Goal: Task Accomplishment & Management: Manage account settings

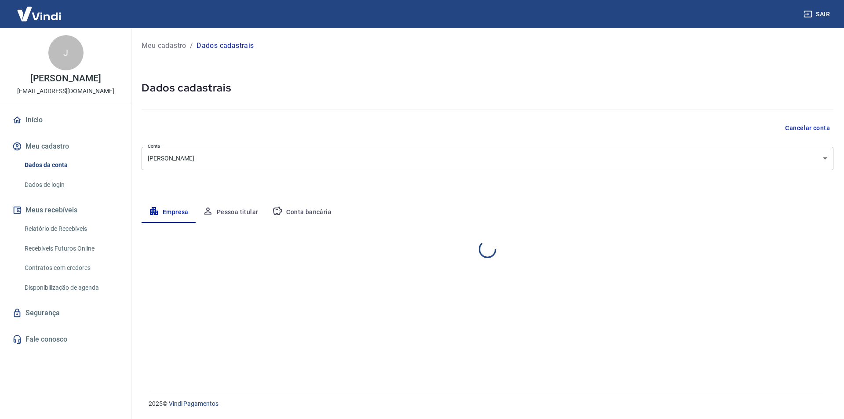
select select "SP"
select select "business"
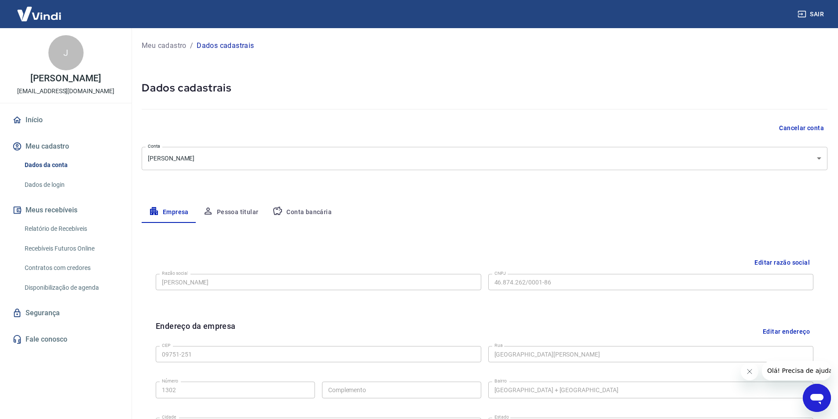
click at [80, 256] on link "Recebíveis Futuros Online" at bounding box center [71, 249] width 100 height 18
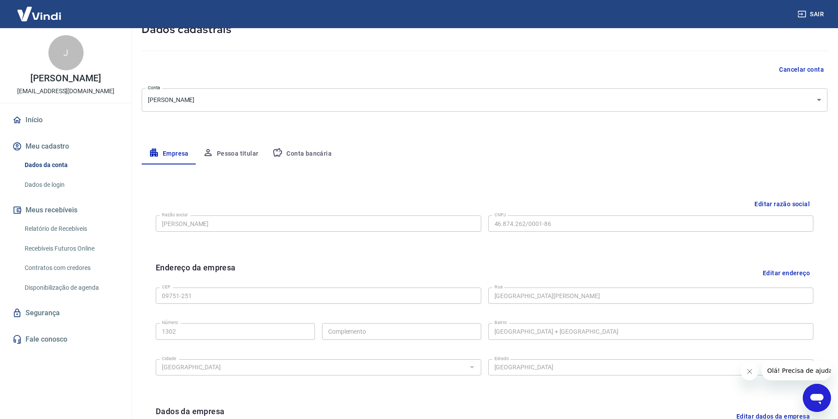
scroll to position [73, 0]
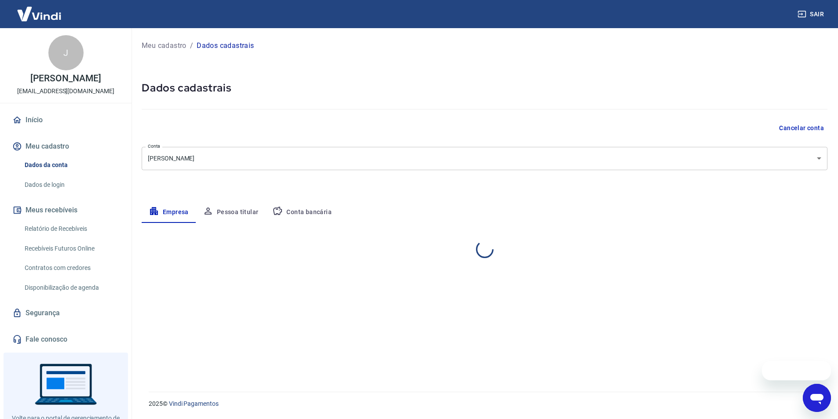
select select "SP"
select select "business"
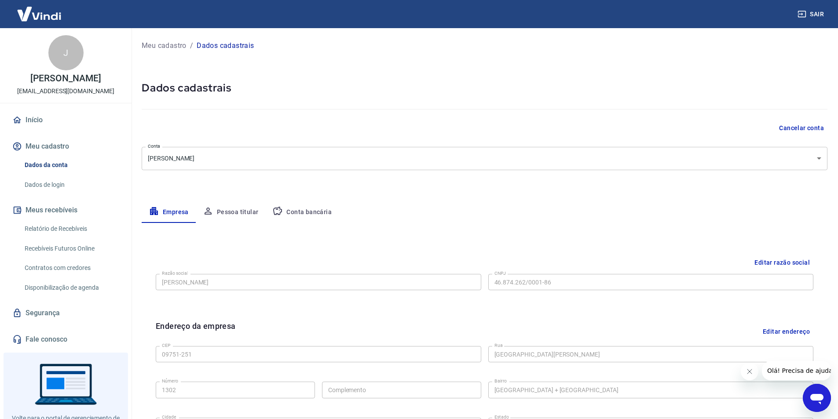
click at [300, 204] on button "Conta bancária" at bounding box center [301, 212] width 73 height 21
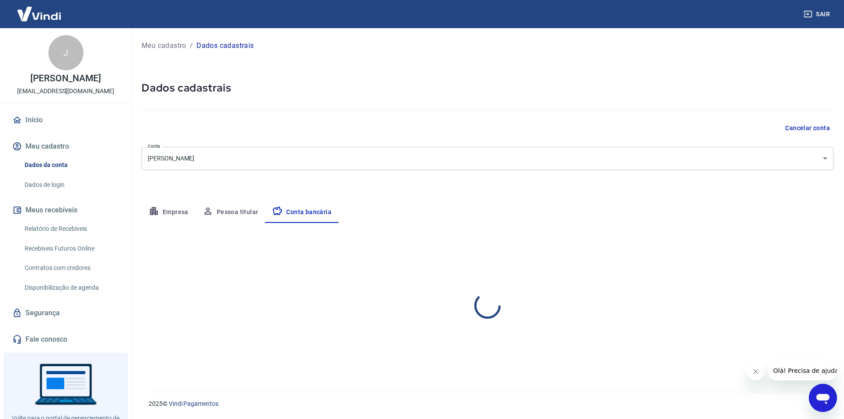
select select "1"
click at [817, 246] on button "Editar conta bancária" at bounding box center [796, 249] width 73 height 17
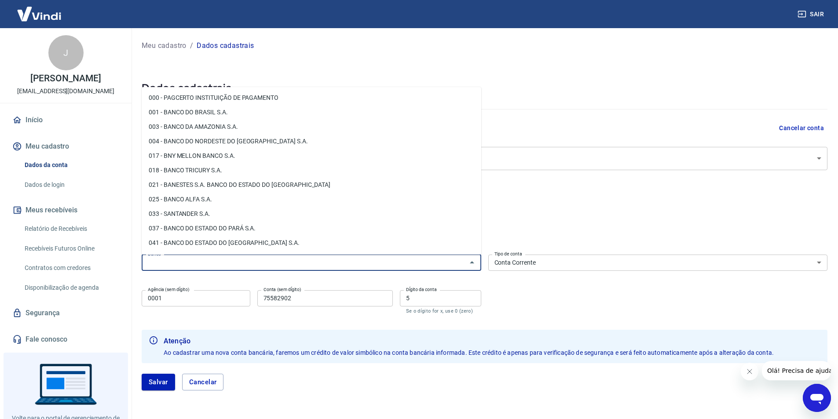
click at [264, 263] on input "Banco" at bounding box center [304, 262] width 320 height 11
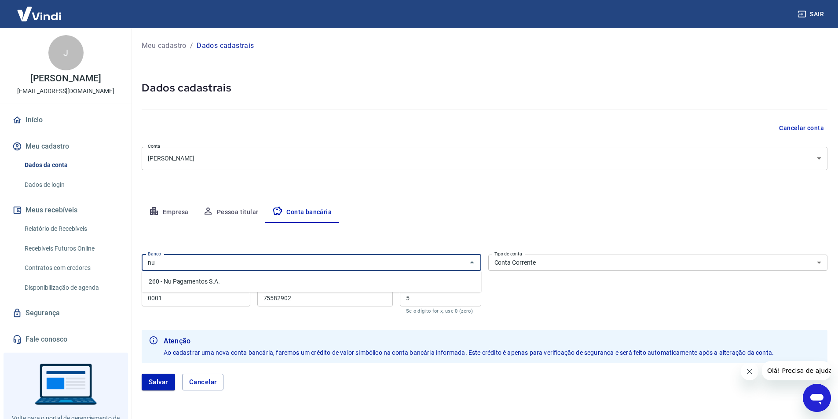
click at [244, 277] on li "260 - Nu Pagamentos S.A." at bounding box center [311, 281] width 339 height 15
type input "260 - Nu Pagamentos S.A."
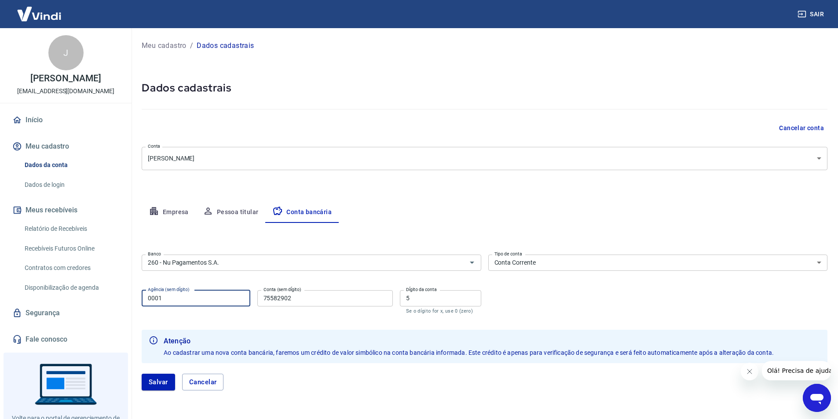
click at [222, 294] on input "0001" at bounding box center [196, 298] width 109 height 16
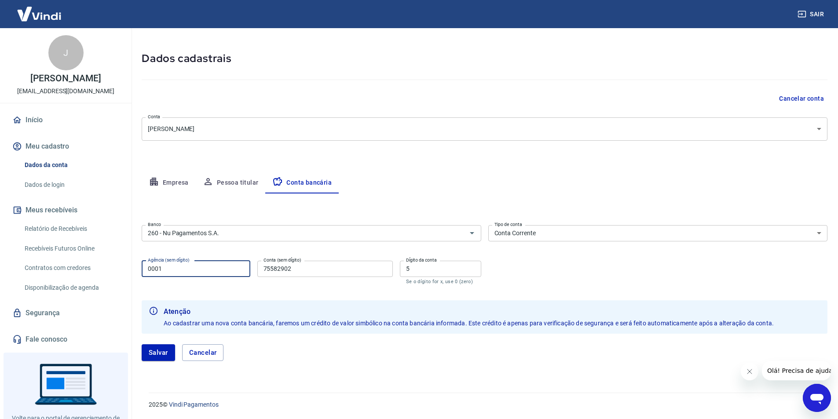
click at [313, 270] on input "75582902" at bounding box center [324, 269] width 135 height 16
type input "678279072"
click at [449, 272] on input "5" at bounding box center [440, 269] width 81 height 16
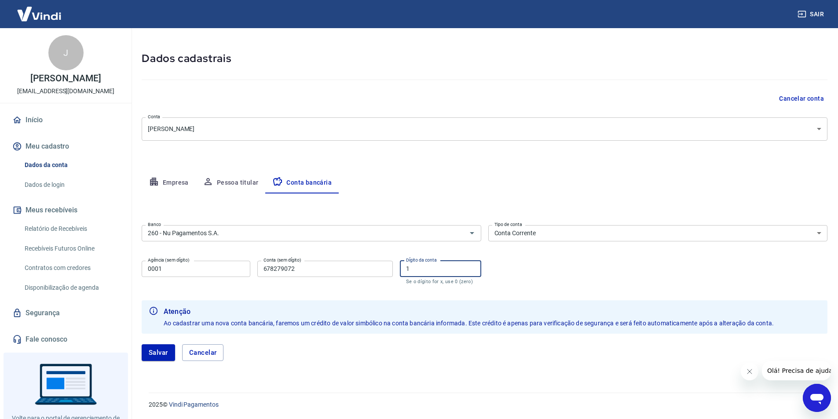
scroll to position [30, 0]
type input "1"
click at [159, 353] on button "Salvar" at bounding box center [158, 351] width 33 height 17
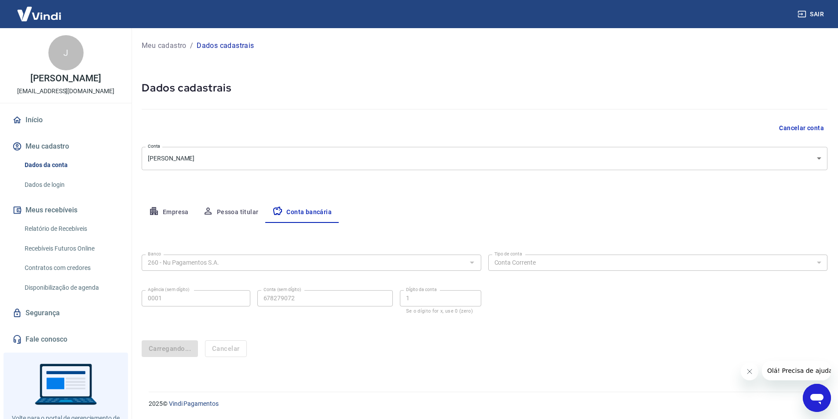
scroll to position [0, 0]
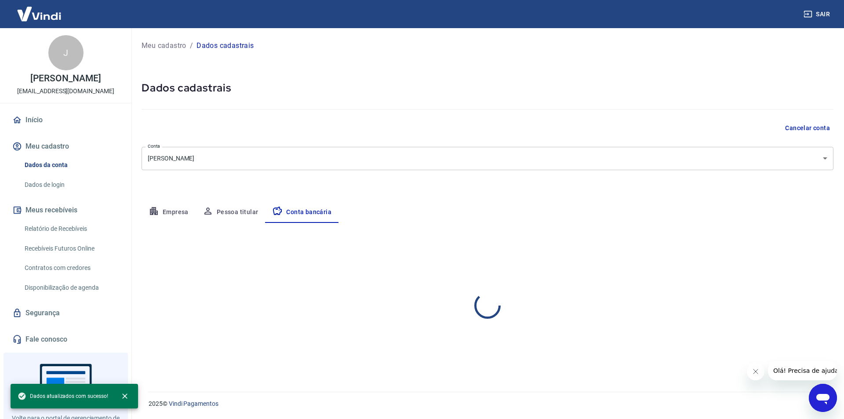
select select "1"
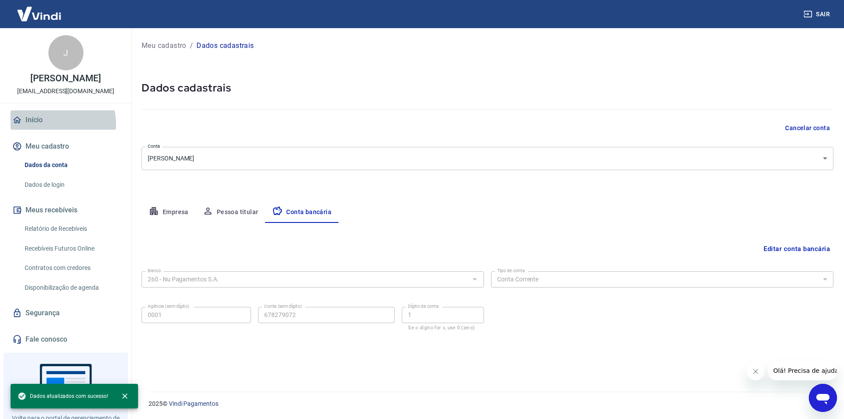
click at [58, 130] on link "Início" at bounding box center [66, 119] width 110 height 19
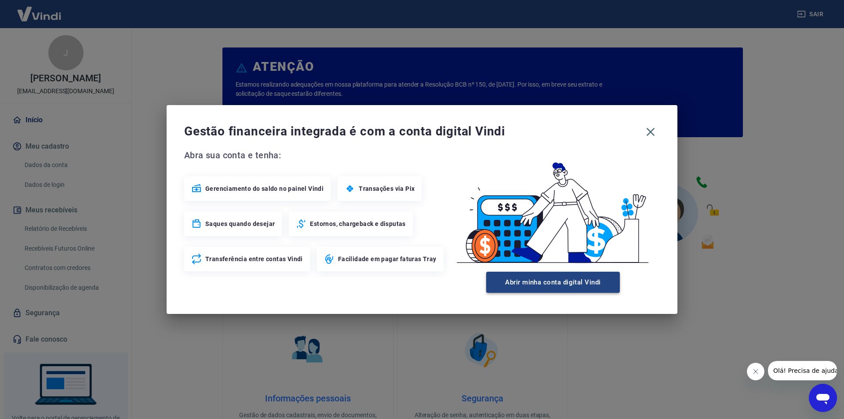
click at [555, 282] on button "Abrir minha conta digital Vindi" at bounding box center [553, 282] width 134 height 21
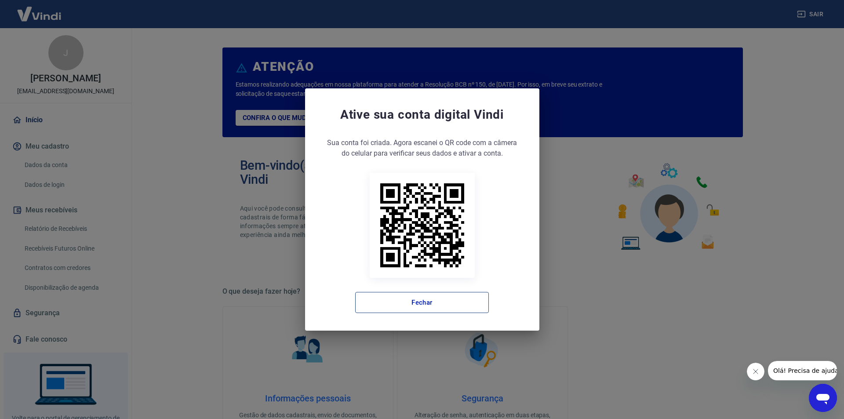
click at [405, 304] on button "Fechar" at bounding box center [422, 302] width 134 height 21
